Goal: Information Seeking & Learning: Check status

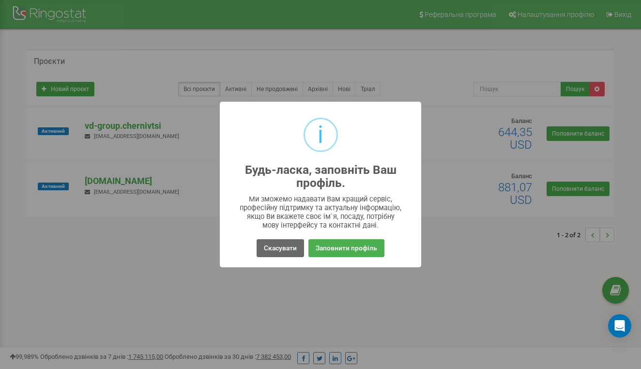
click at [283, 246] on button "Скасувати" at bounding box center [280, 248] width 47 height 18
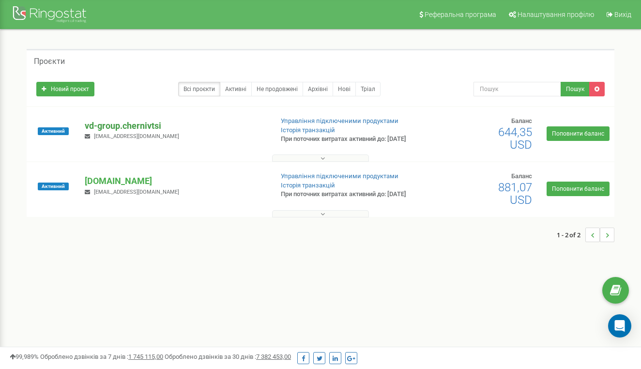
click at [154, 130] on p "vd-group.chernivtsi" at bounding box center [175, 126] width 180 height 13
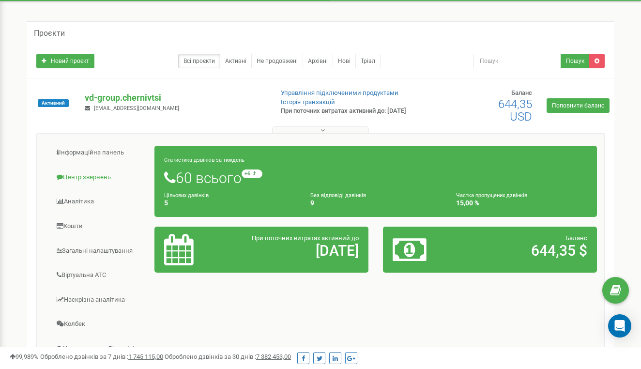
scroll to position [29, 0]
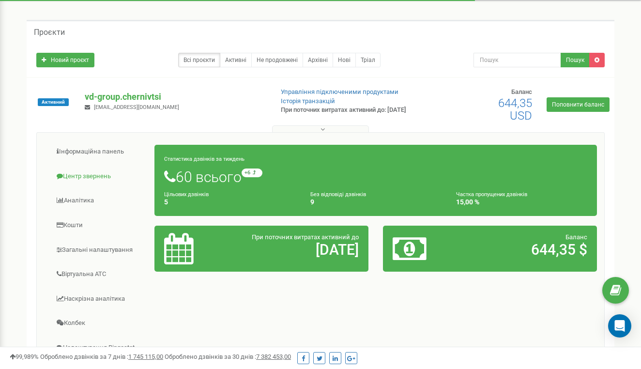
click at [83, 175] on link "Центр звернень" at bounding box center [99, 177] width 111 height 24
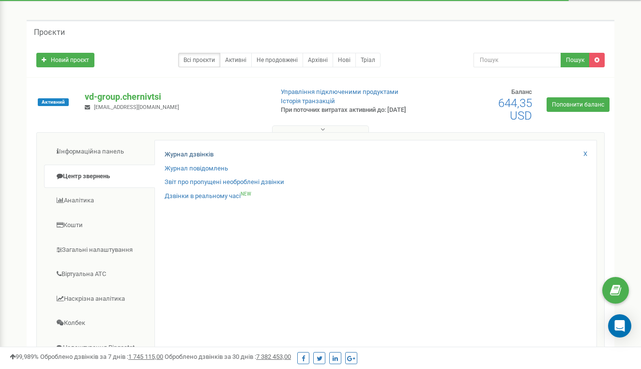
click at [180, 155] on link "Журнал дзвінків" at bounding box center [189, 154] width 49 height 9
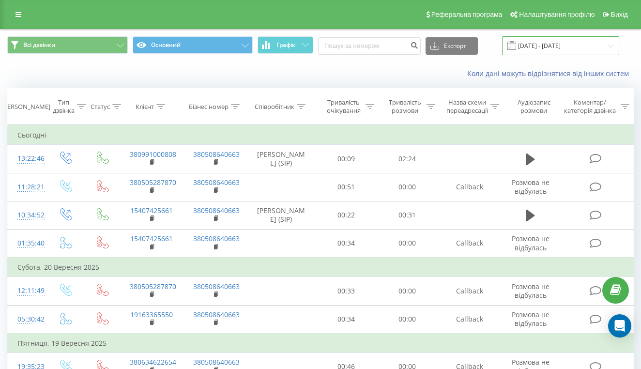
click at [561, 55] on input "22.08.2025 - 22.09.2025" at bounding box center [560, 45] width 117 height 19
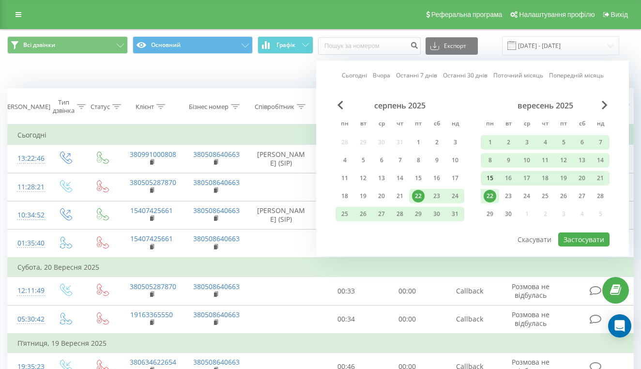
click at [491, 184] on div "15" at bounding box center [490, 178] width 13 height 13
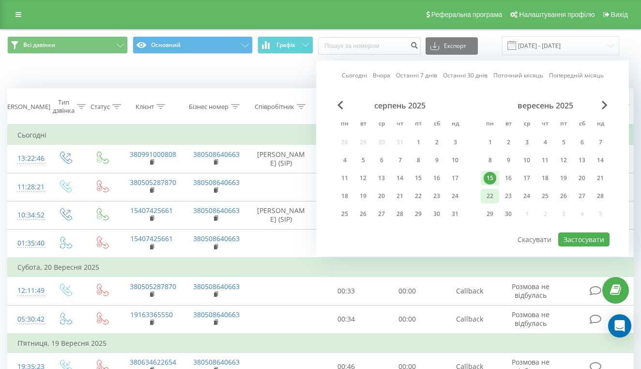
click at [491, 202] on div "22" at bounding box center [490, 196] width 13 height 13
click at [580, 246] on button "Застосувати" at bounding box center [583, 239] width 51 height 14
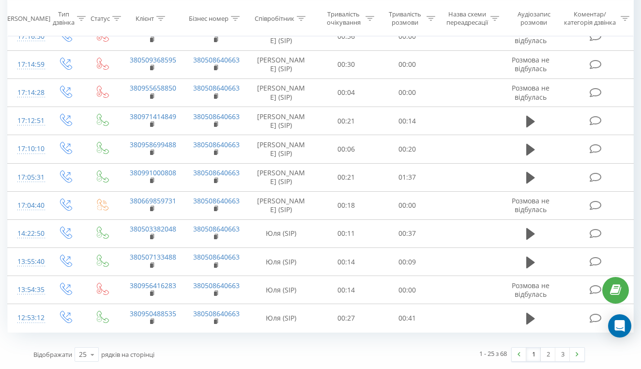
scroll to position [580, 0]
click at [546, 355] on link "2" at bounding box center [548, 355] width 15 height 14
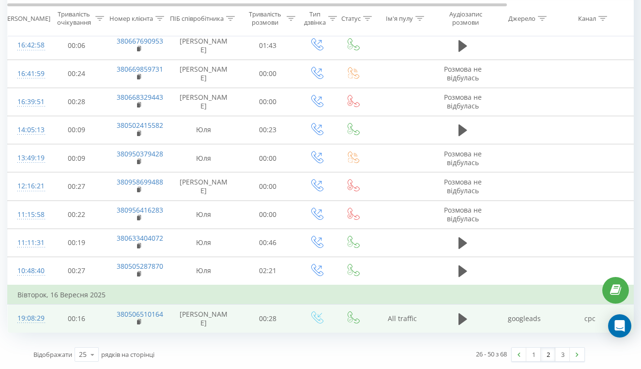
scroll to position [561, 0]
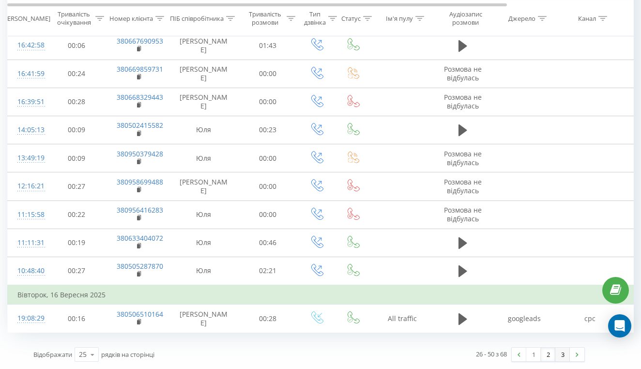
click at [562, 355] on link "3" at bounding box center [562, 355] width 15 height 14
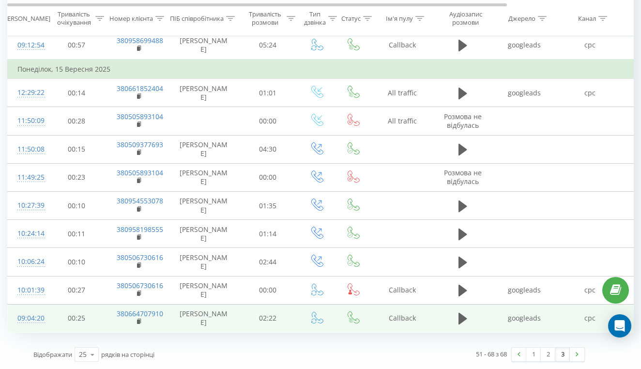
scroll to position [345, 0]
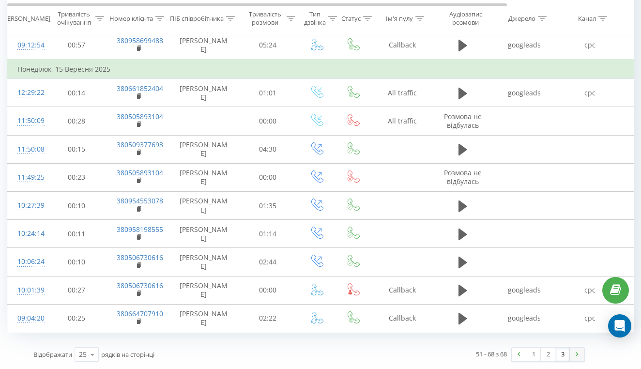
click at [578, 356] on img at bounding box center [577, 354] width 3 height 4
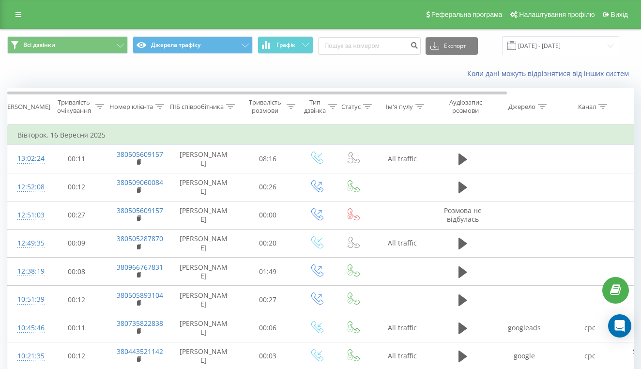
scroll to position [0, 0]
click at [545, 55] on input "15.09.2025 - 22.09.2025" at bounding box center [560, 45] width 117 height 19
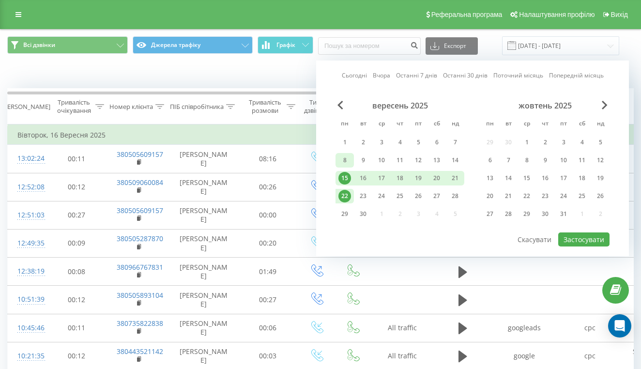
click at [339, 167] on div "8" at bounding box center [344, 160] width 13 height 13
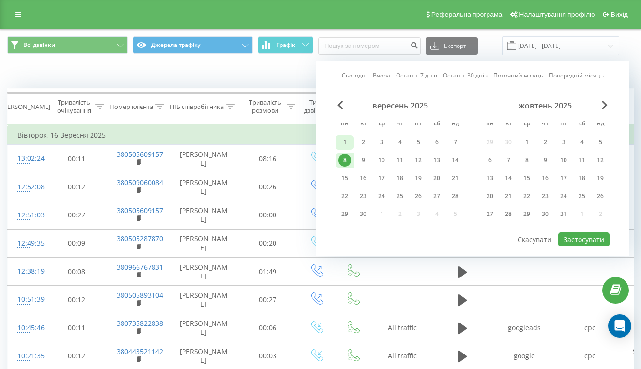
click at [348, 149] on div "1" at bounding box center [344, 142] width 13 height 13
click at [456, 167] on div "14" at bounding box center [455, 160] width 13 height 13
click at [346, 149] on div "1" at bounding box center [344, 142] width 13 height 13
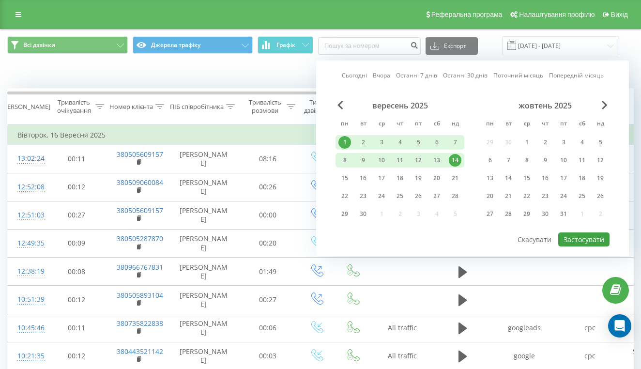
click at [583, 239] on button "Застосувати" at bounding box center [583, 239] width 51 height 14
type input "01.09.2025 - 14.09.2025"
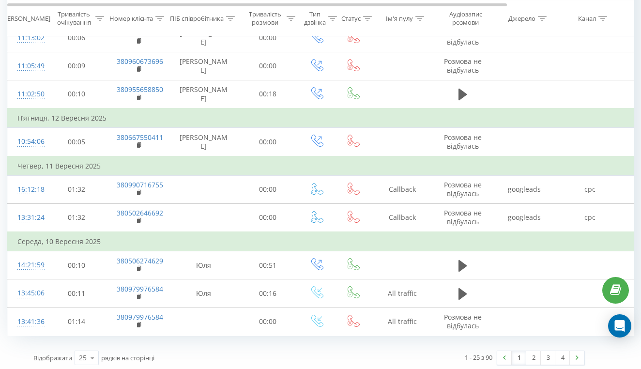
scroll to position [591, 0]
click at [532, 354] on link "2" at bounding box center [533, 358] width 15 height 14
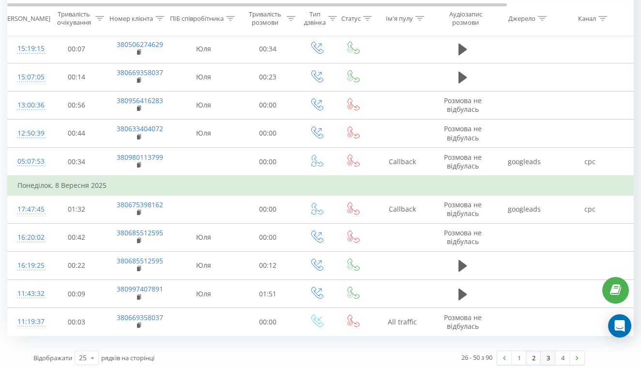
click at [549, 355] on link "3" at bounding box center [548, 358] width 15 height 14
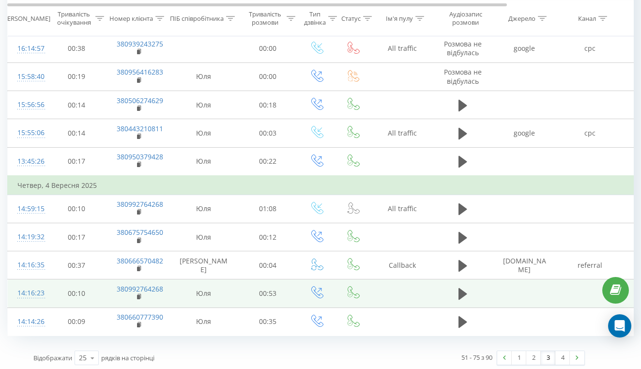
scroll to position [591, 0]
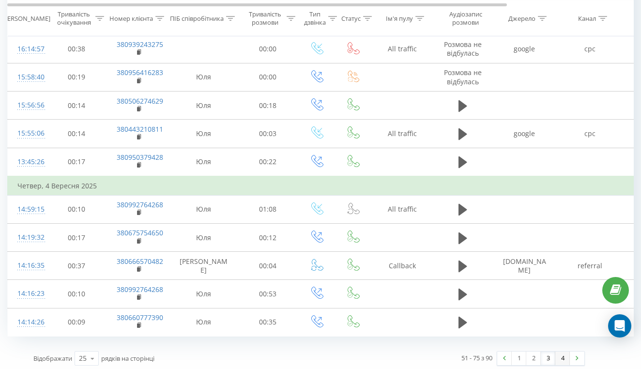
click at [561, 351] on link "4" at bounding box center [562, 358] width 15 height 14
